Goal: Information Seeking & Learning: Learn about a topic

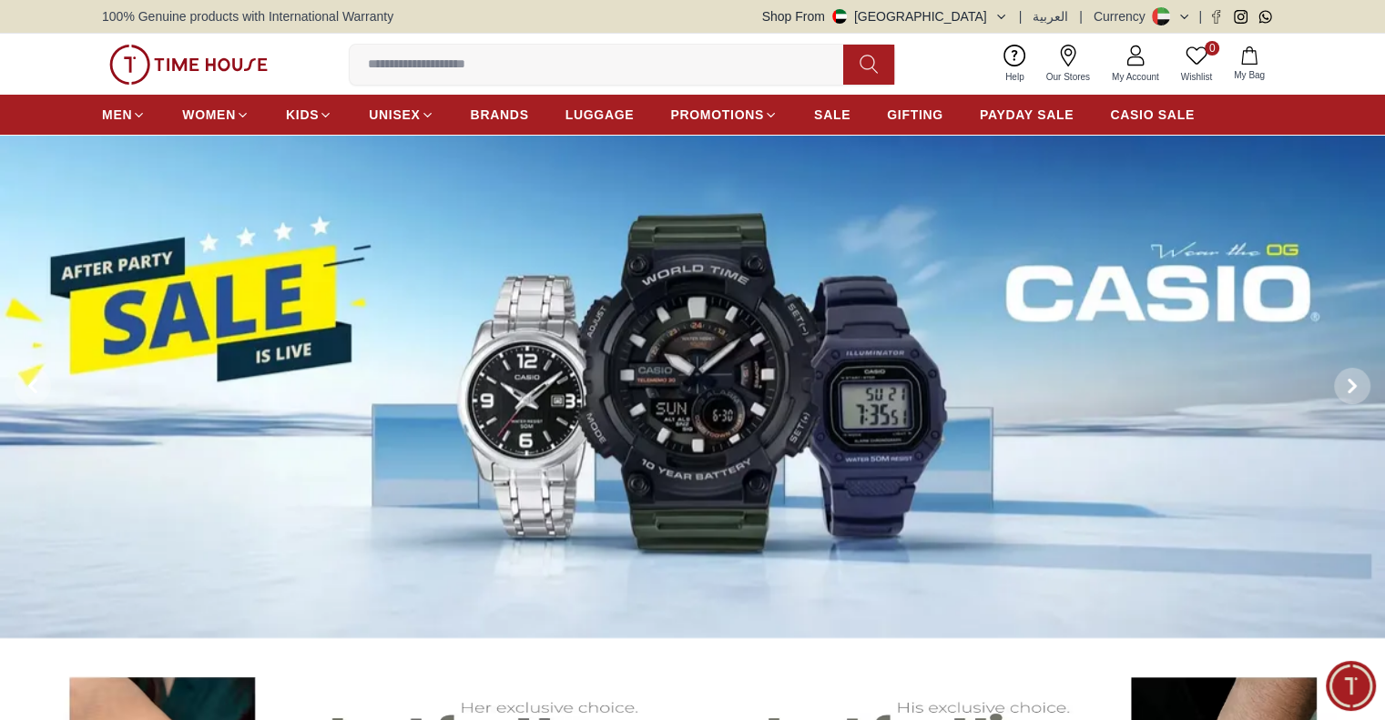
click at [634, 65] on input at bounding box center [604, 64] width 508 height 36
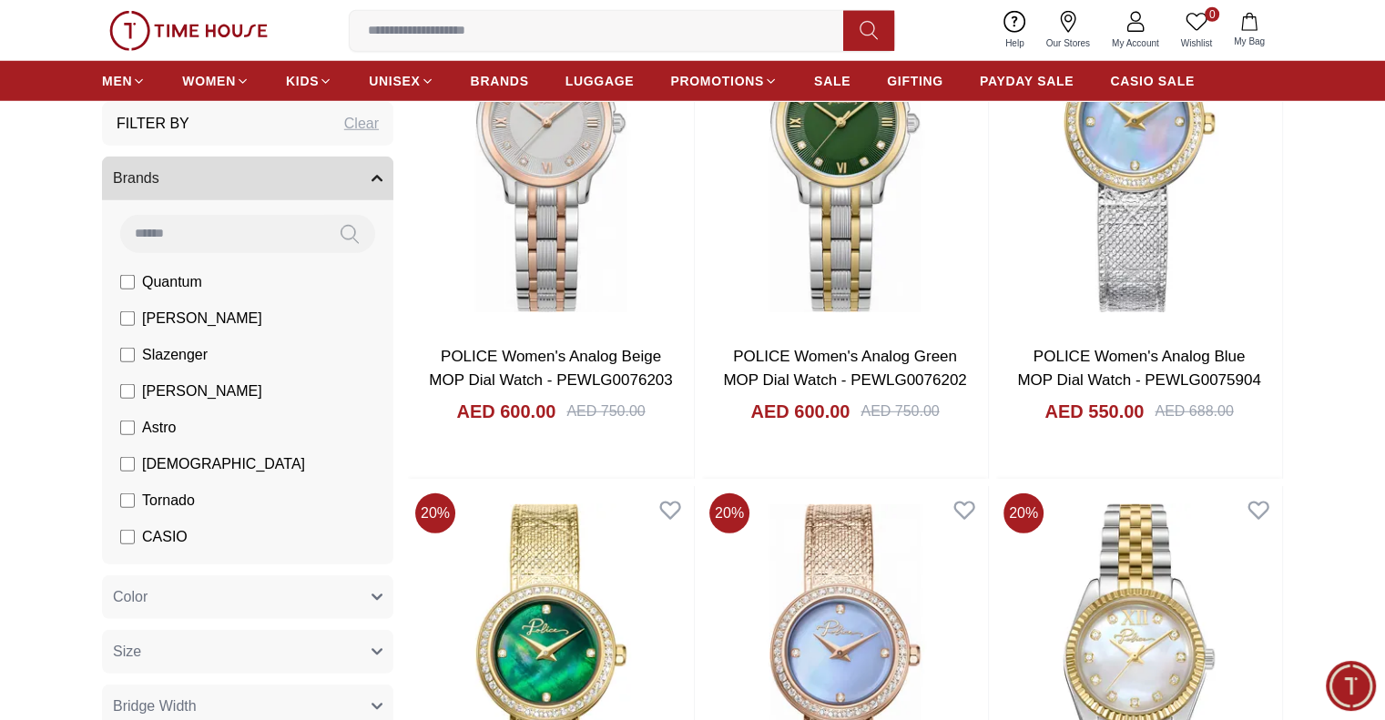
scroll to position [4968, 0]
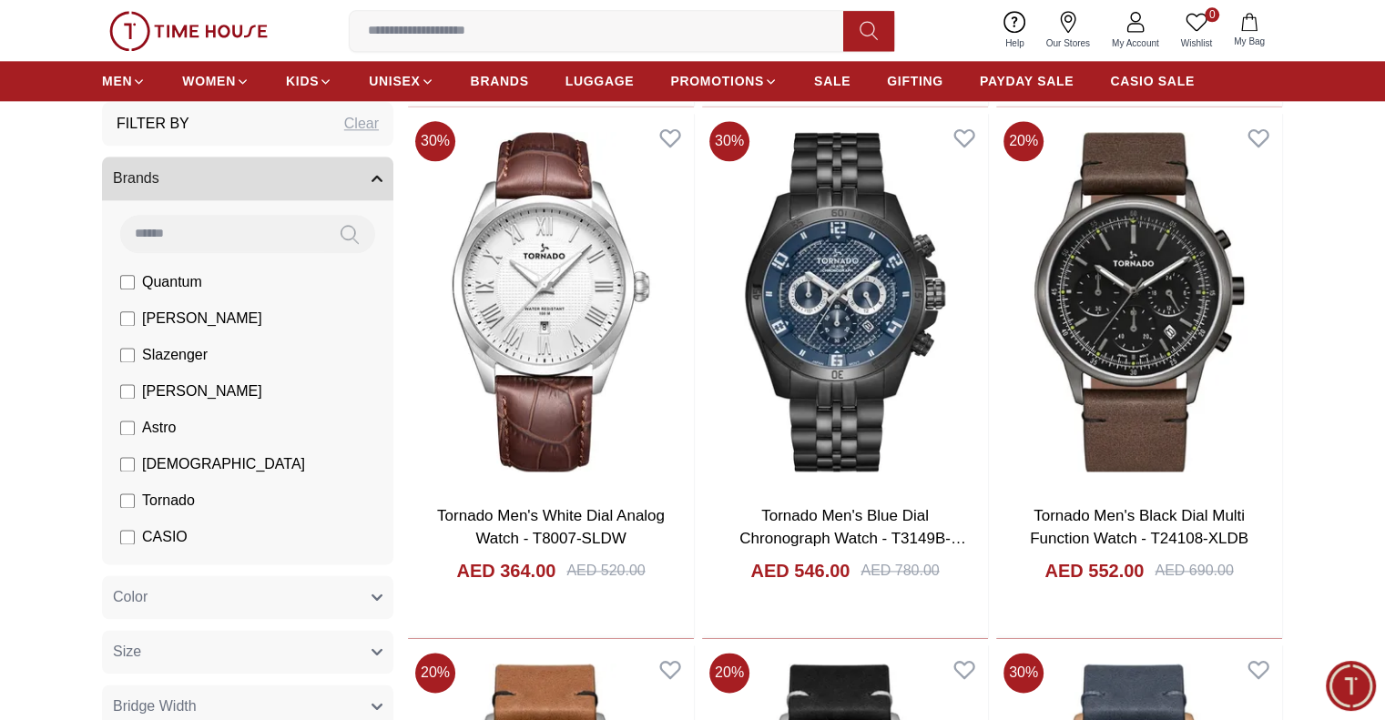
scroll to position [2367, 0]
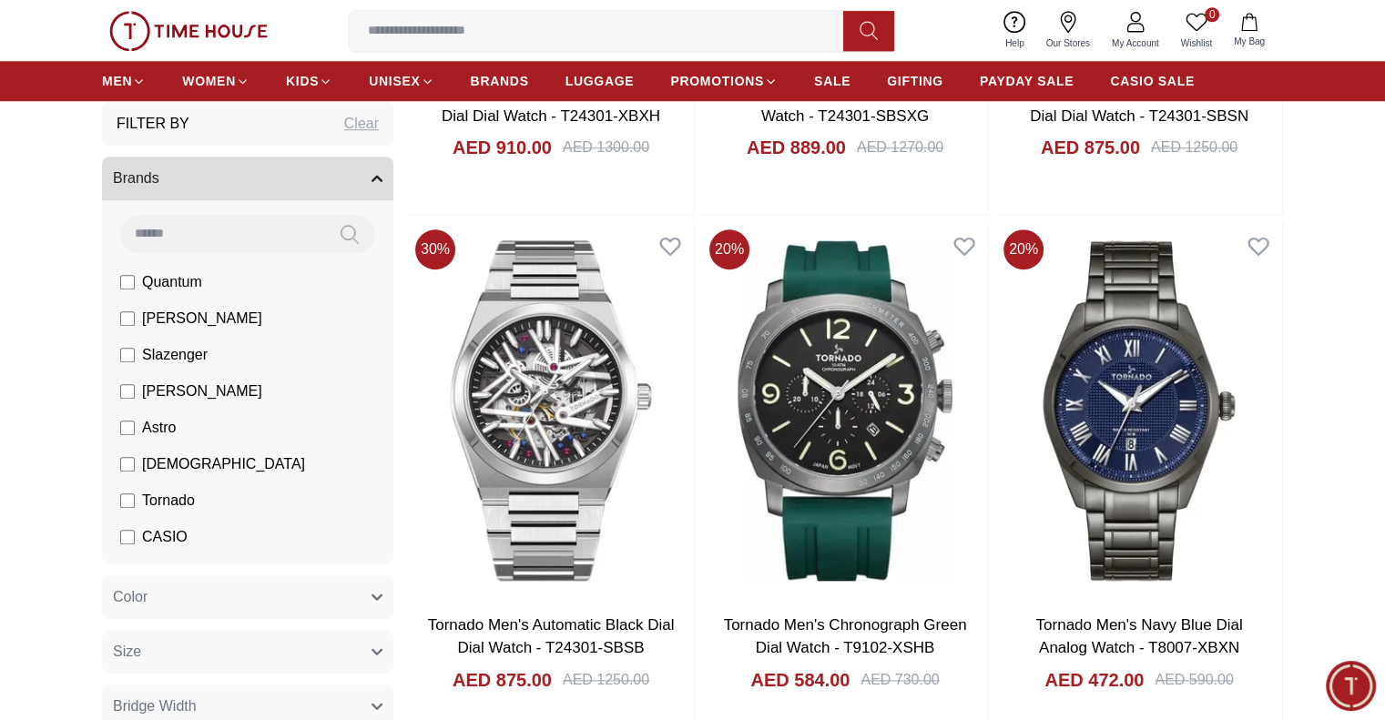
scroll to position [1912, 0]
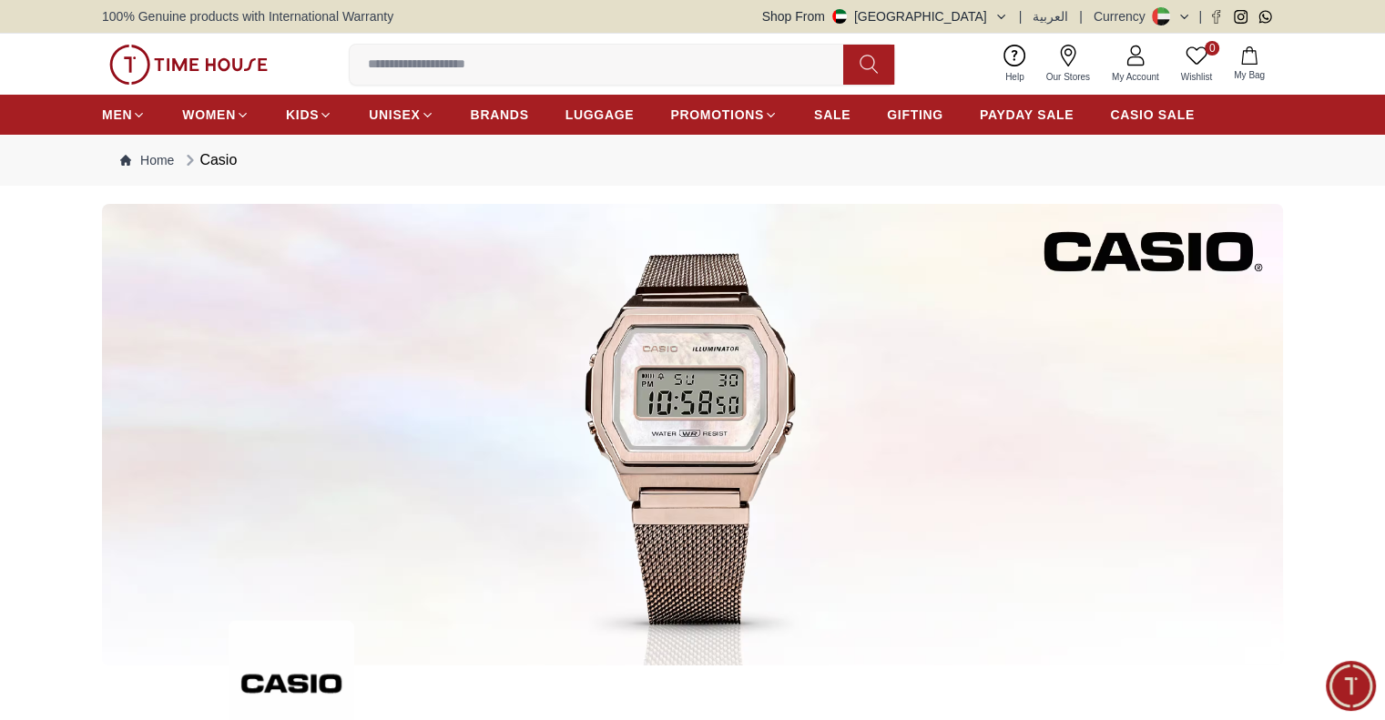
click at [1002, 3] on div "100% Genuine products with International Warranty Shop From [GEOGRAPHIC_DATA] |…" at bounding box center [692, 16] width 1181 height 33
click at [995, 5] on div "100% Genuine products with International Warranty Shop From [GEOGRAPHIC_DATA] |…" at bounding box center [692, 16] width 1181 height 33
click at [987, 14] on button "Shop From [GEOGRAPHIC_DATA]" at bounding box center [885, 16] width 246 height 18
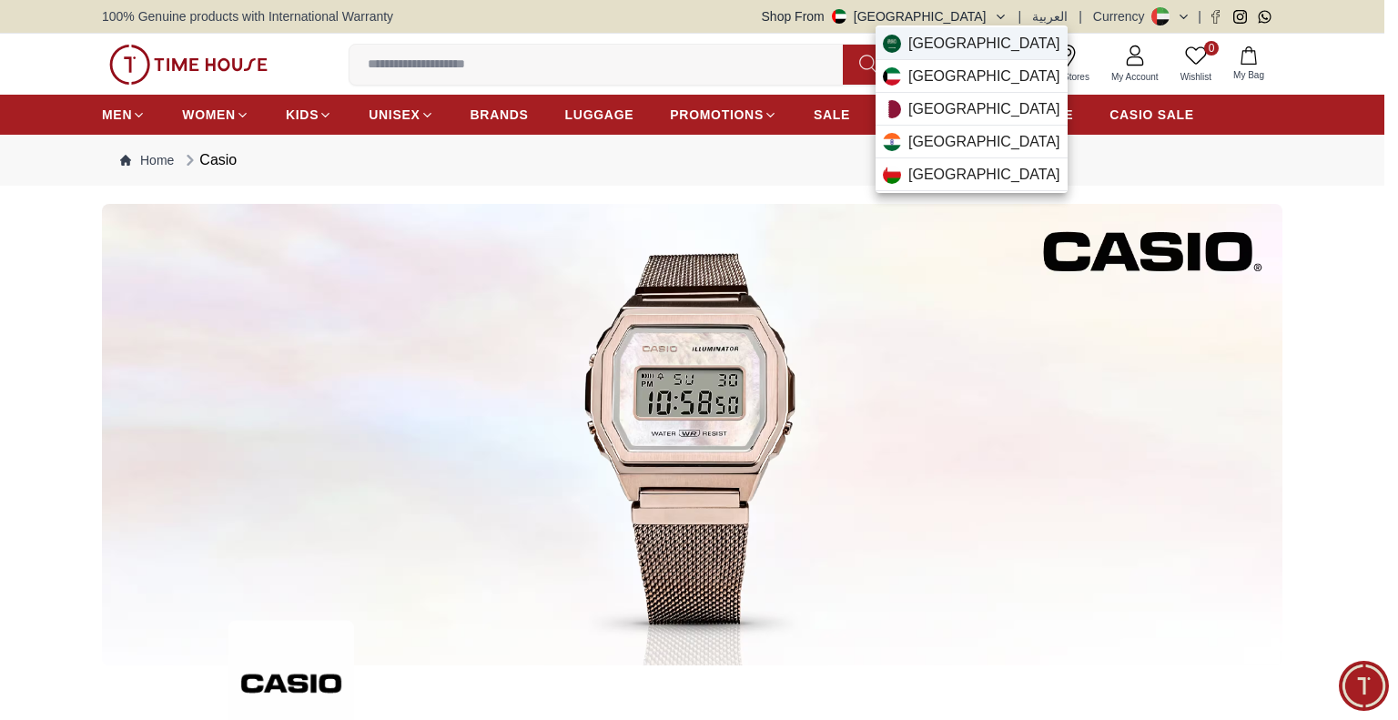
click at [952, 44] on span "[GEOGRAPHIC_DATA]" at bounding box center [985, 44] width 152 height 22
